Goal: Find specific page/section

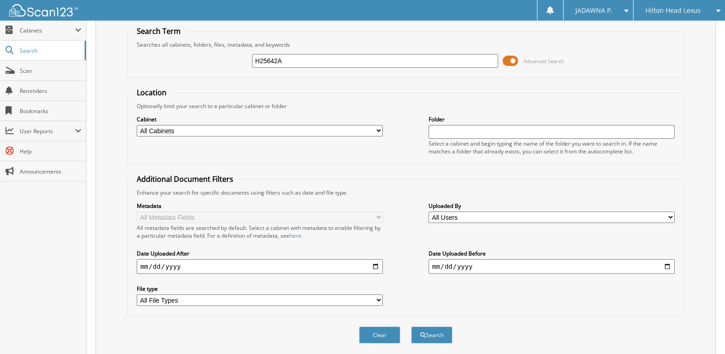
scroll to position [62, 0]
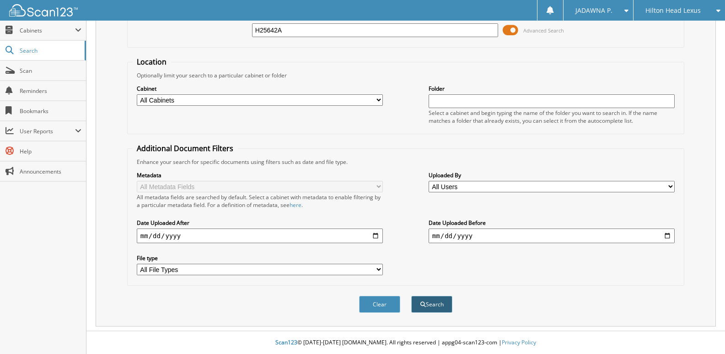
type input "H25642A"
click at [444, 309] on button "Search" at bounding box center [431, 304] width 41 height 17
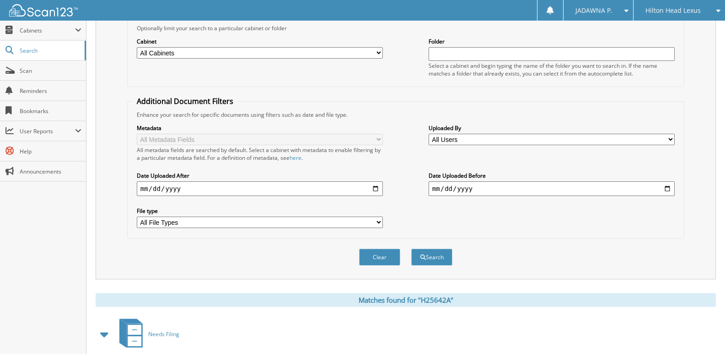
scroll to position [209, 0]
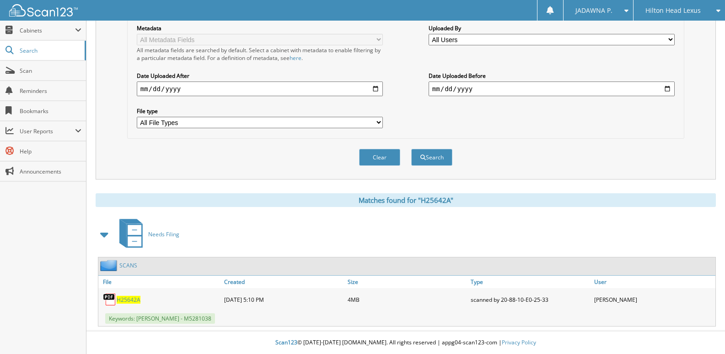
click at [133, 299] on span "H25642A" at bounding box center [129, 300] width 24 height 8
